Goal: Book appointment/travel/reservation

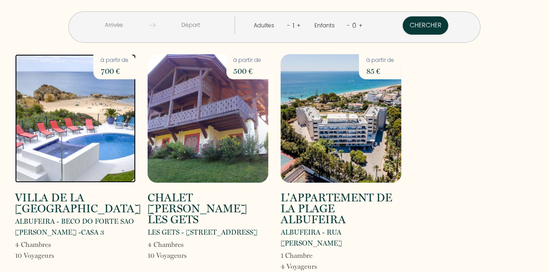
click at [52, 114] on img at bounding box center [75, 118] width 121 height 129
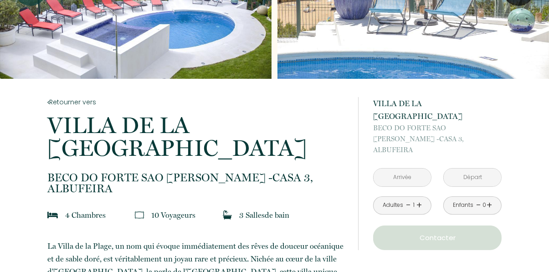
scroll to position [102, 0]
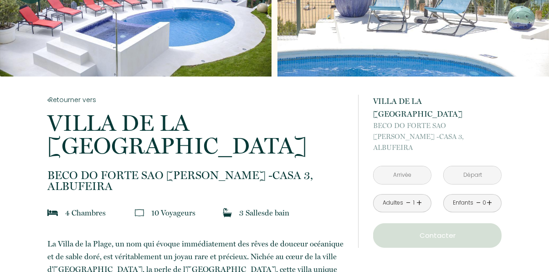
click at [388, 166] on input "text" at bounding box center [402, 175] width 57 height 18
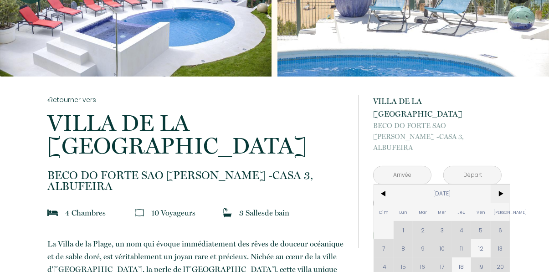
click at [501, 185] on span ">" at bounding box center [501, 194] width 20 height 18
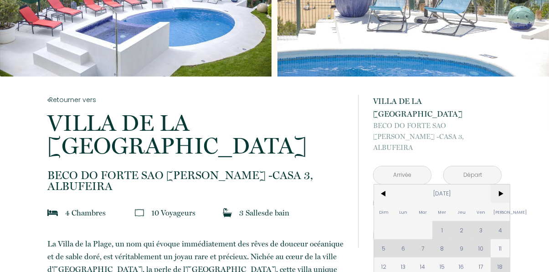
click at [498, 185] on span ">" at bounding box center [501, 194] width 20 height 18
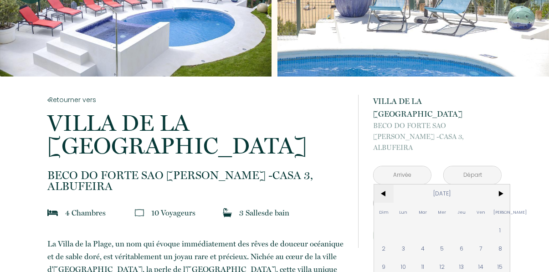
click at [384, 185] on span "<" at bounding box center [384, 194] width 20 height 18
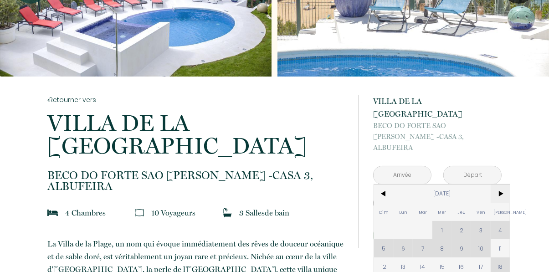
click at [501, 185] on span ">" at bounding box center [501, 194] width 20 height 18
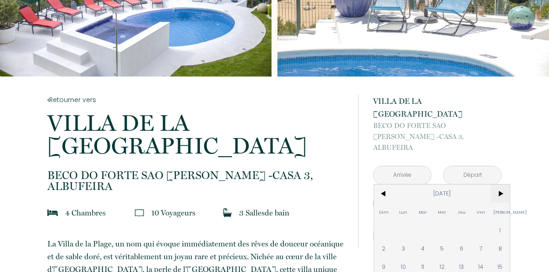
click at [502, 185] on span ">" at bounding box center [501, 194] width 20 height 18
click at [503, 185] on span ">" at bounding box center [501, 194] width 20 height 18
click at [500, 185] on span ">" at bounding box center [501, 194] width 20 height 18
click at [499, 185] on span ">" at bounding box center [501, 194] width 20 height 18
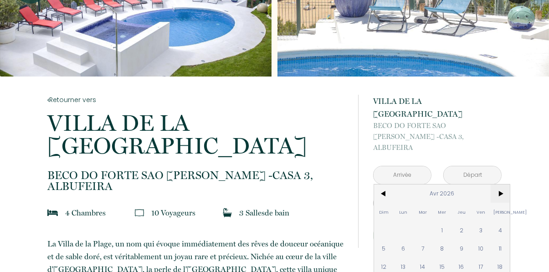
click at [502, 185] on span ">" at bounding box center [501, 194] width 20 height 18
click at [498, 166] on div at bounding box center [472, 175] width 57 height 18
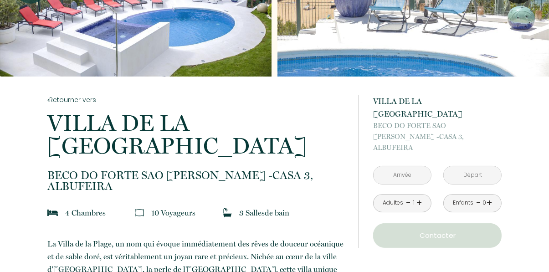
click at [399, 166] on input "text" at bounding box center [402, 175] width 57 height 18
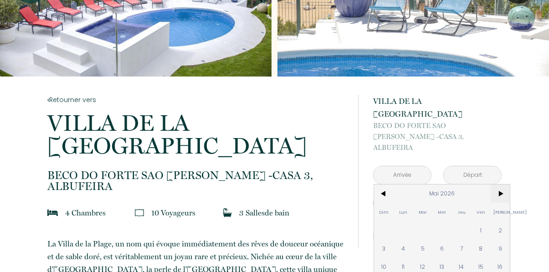
click at [503, 185] on span ">" at bounding box center [501, 194] width 20 height 18
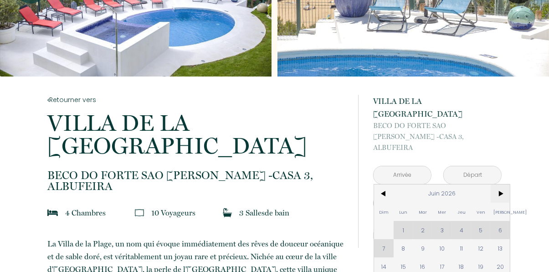
click at [502, 185] on span ">" at bounding box center [501, 194] width 20 height 18
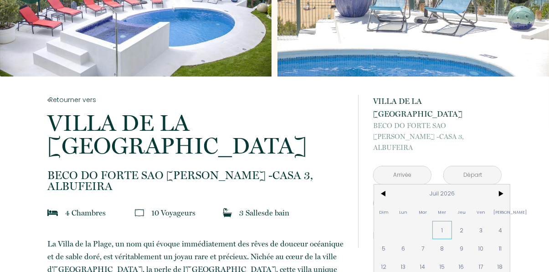
click at [442, 221] on span "1" at bounding box center [443, 230] width 20 height 18
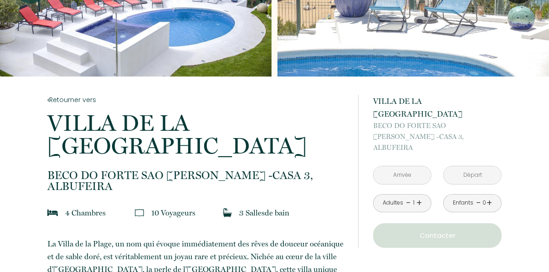
type input "[DATE]"
click at [441, 223] on button "Contacter" at bounding box center [437, 235] width 129 height 25
click at [460, 166] on input "[DATE]" at bounding box center [472, 175] width 57 height 18
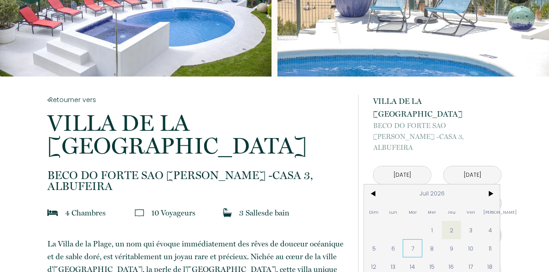
click at [414, 239] on span "7" at bounding box center [413, 248] width 20 height 18
type input "[DATE]"
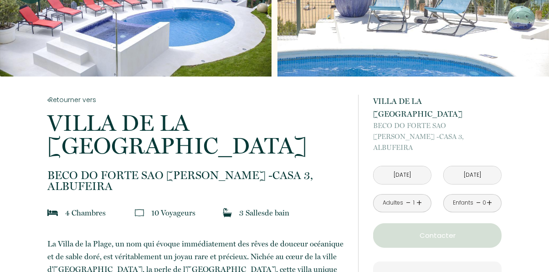
click at [420, 196] on link "+" at bounding box center [419, 203] width 5 height 14
click at [421, 196] on link "+" at bounding box center [419, 203] width 5 height 14
click at [403, 223] on button "Contacter" at bounding box center [437, 235] width 129 height 25
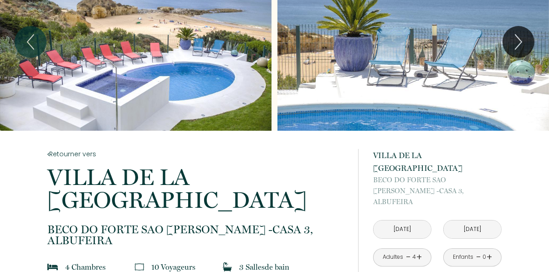
scroll to position [0, 0]
